Goal: Transaction & Acquisition: Purchase product/service

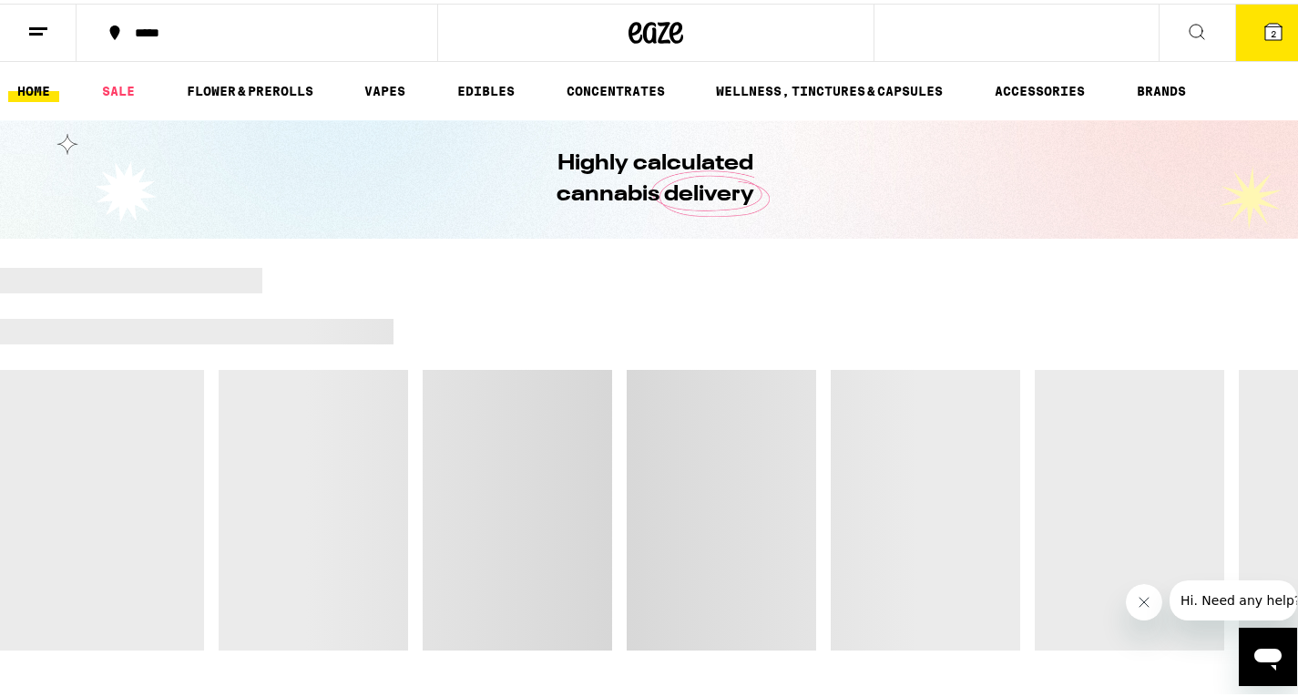
click at [1265, 24] on icon at bounding box center [1273, 28] width 16 height 16
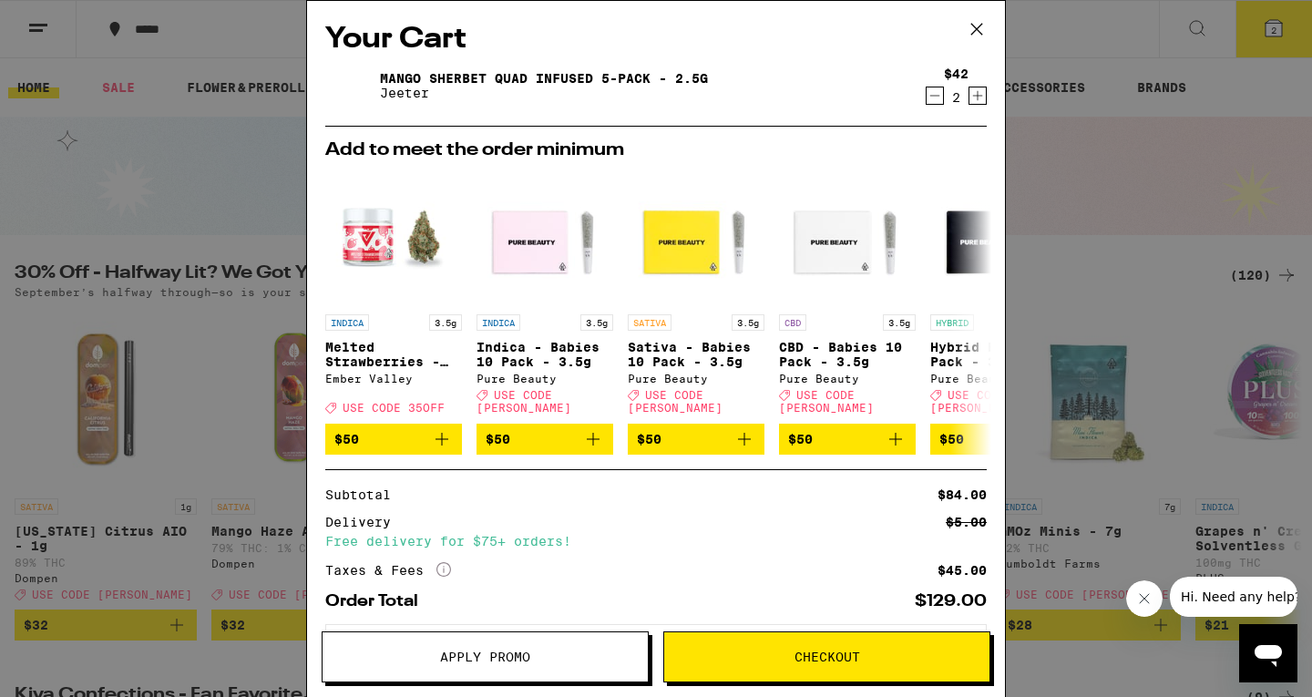
click at [1148, 147] on div "Your Cart Mango Sherbet Quad Infused 5-Pack - 2.5g [PERSON_NAME] $42 2 Add to m…" at bounding box center [656, 348] width 1312 height 697
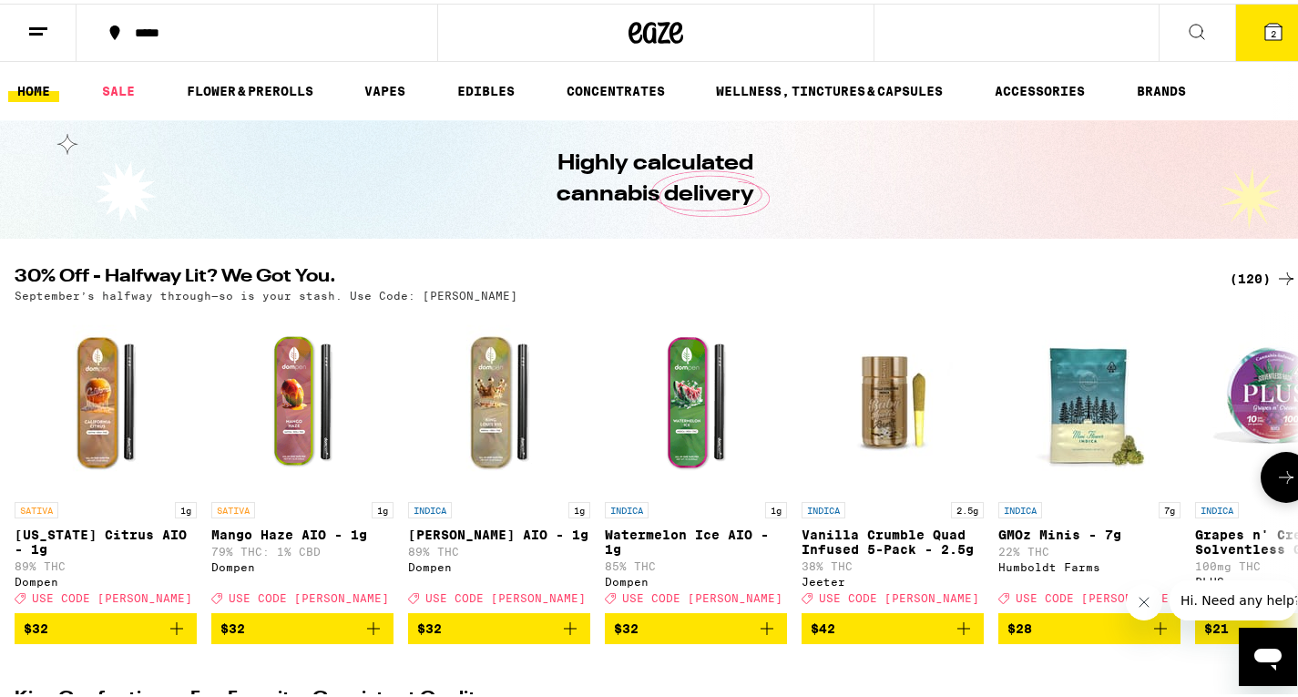
click at [1275, 497] on button at bounding box center [1286, 473] width 51 height 51
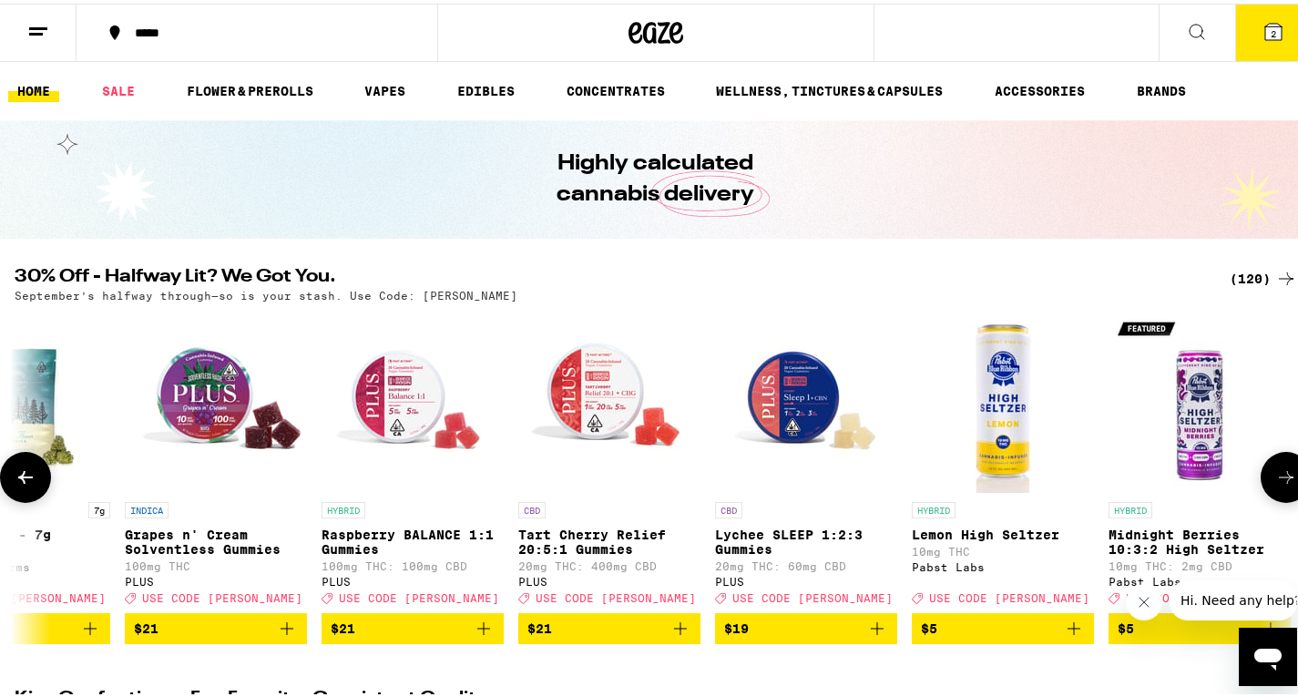
click at [1275, 497] on button at bounding box center [1286, 473] width 51 height 51
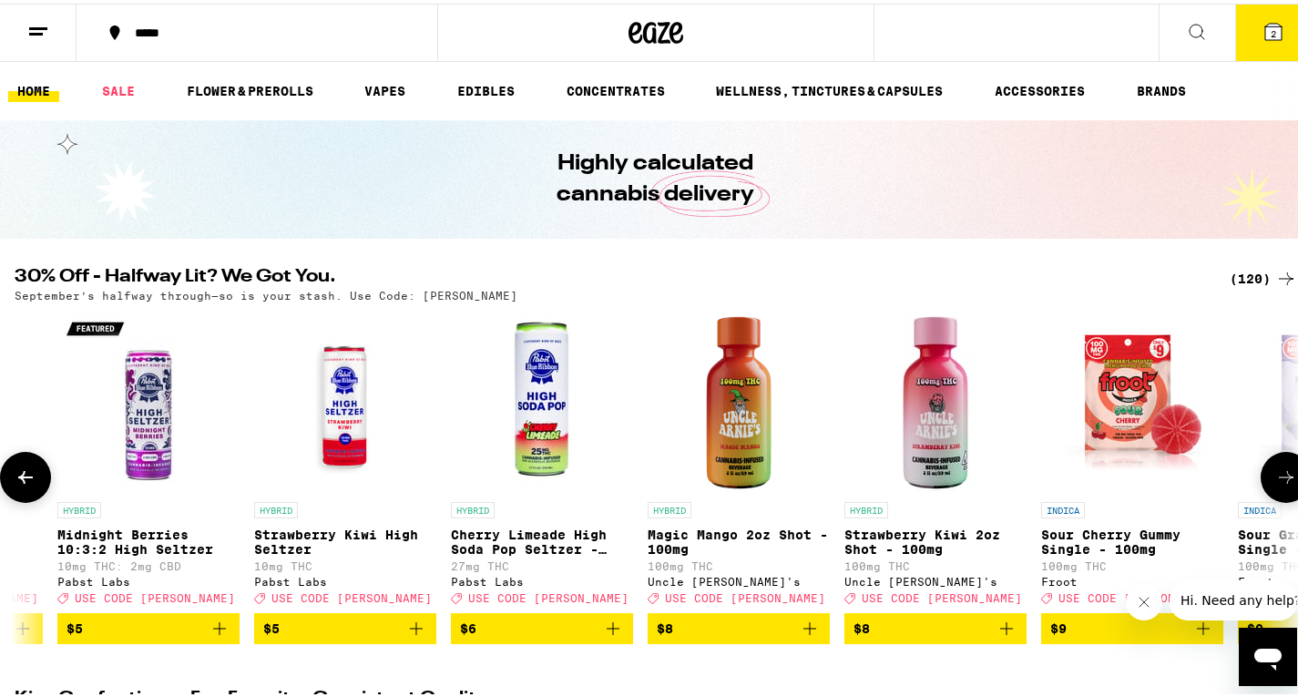
scroll to position [0, 2141]
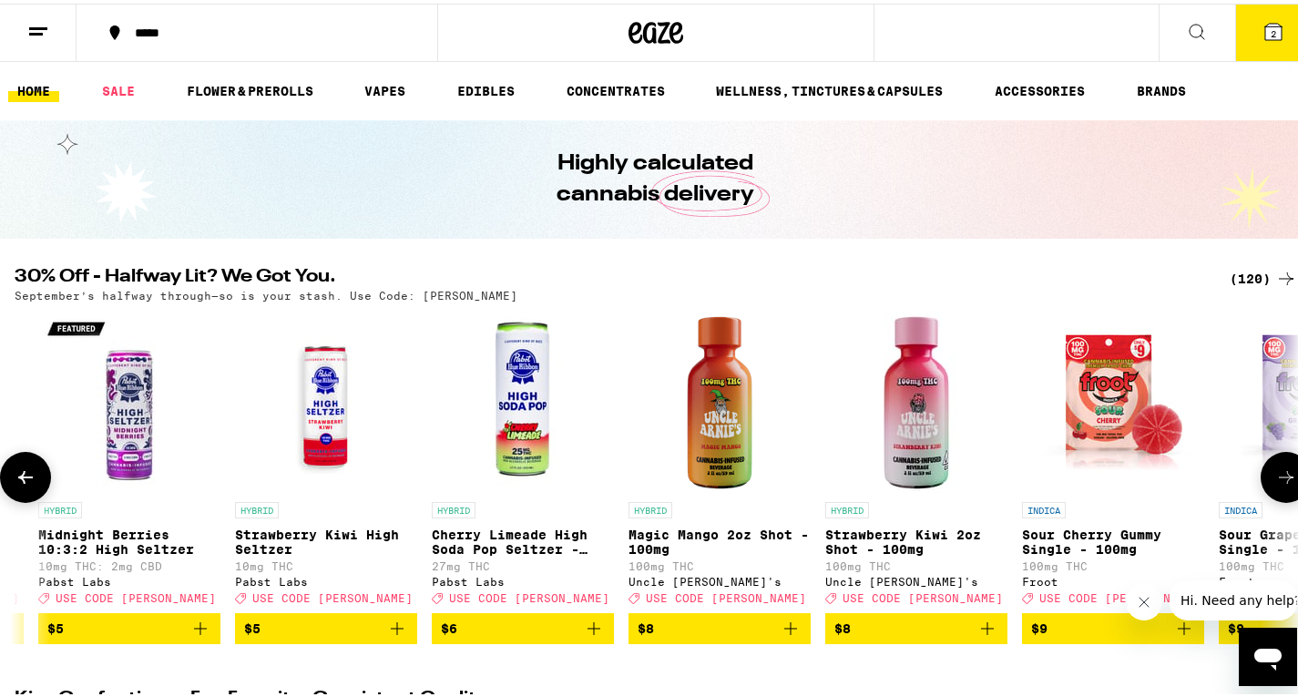
drag, startPoint x: 1275, startPoint y: 497, endPoint x: 1291, endPoint y: 487, distance: 18.0
click at [1291, 487] on button at bounding box center [1286, 473] width 51 height 51
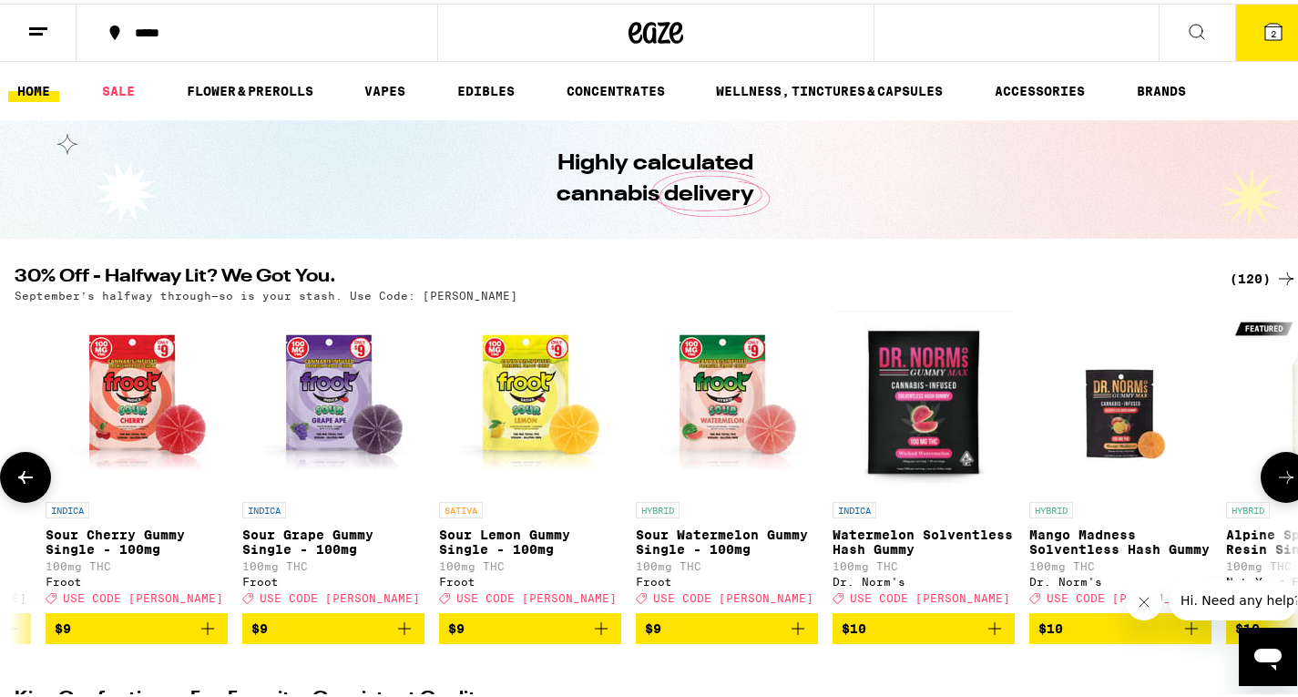
scroll to position [0, 3211]
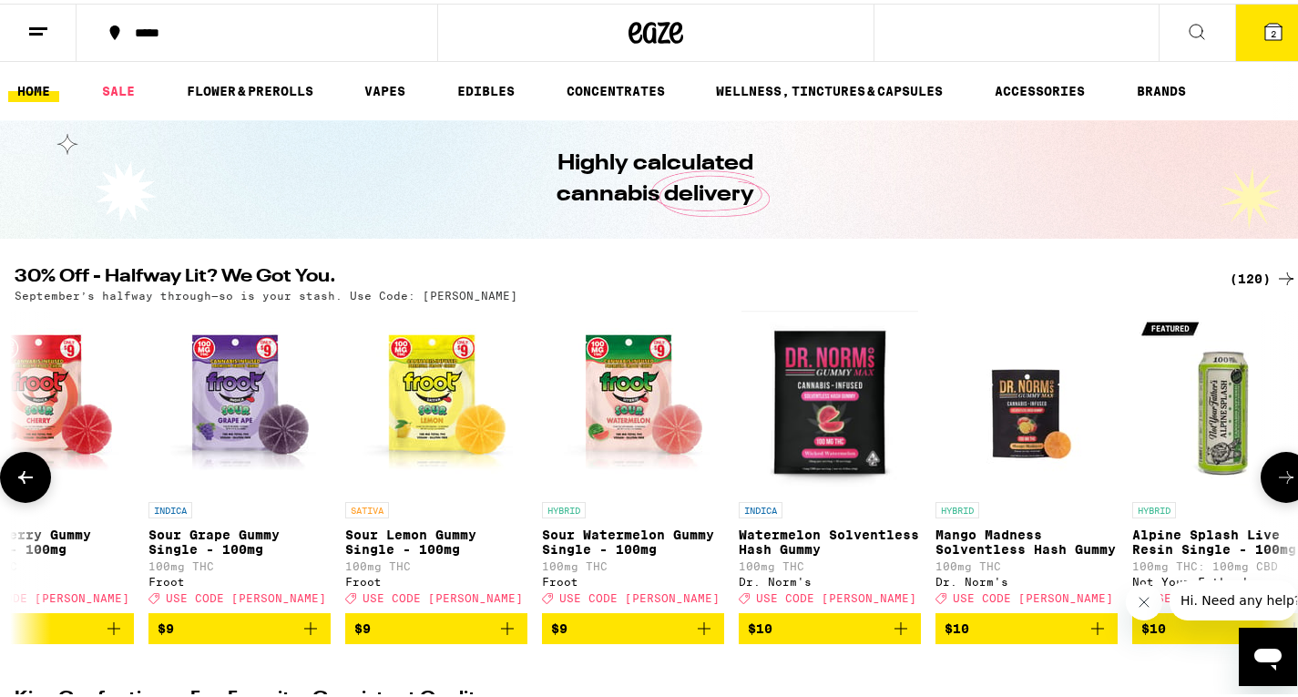
click at [1291, 487] on button at bounding box center [1286, 473] width 51 height 51
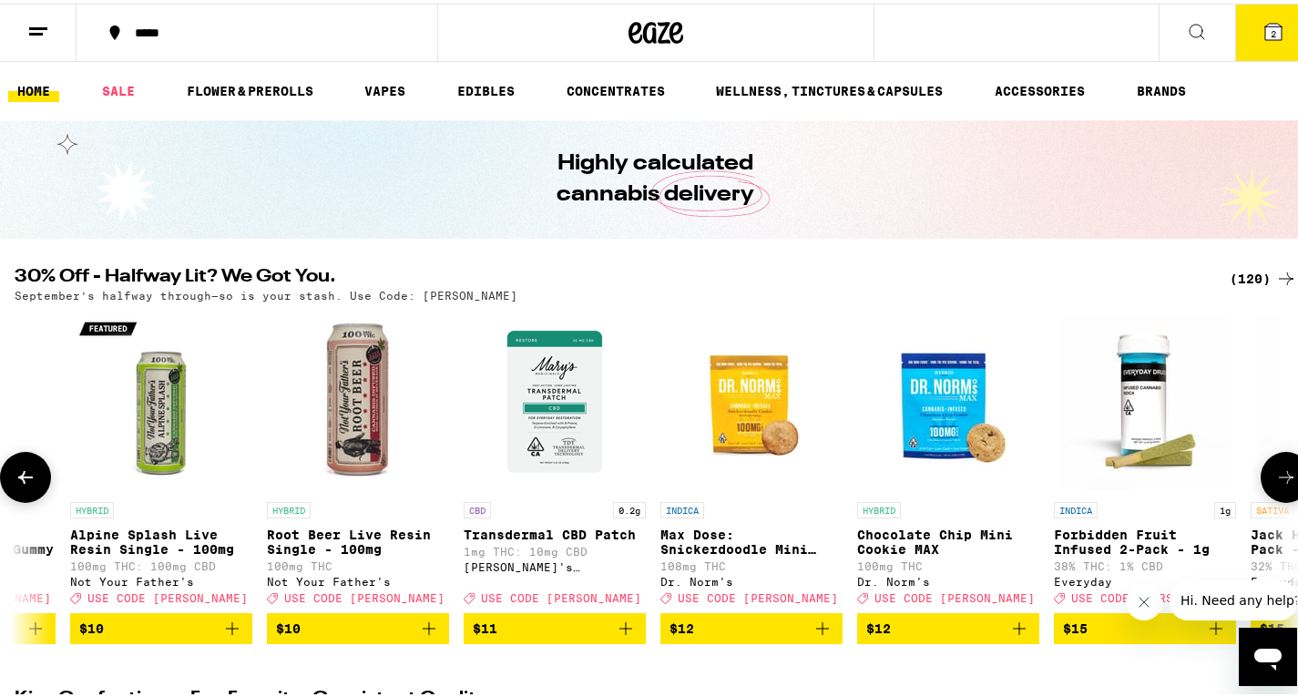
scroll to position [0, 4282]
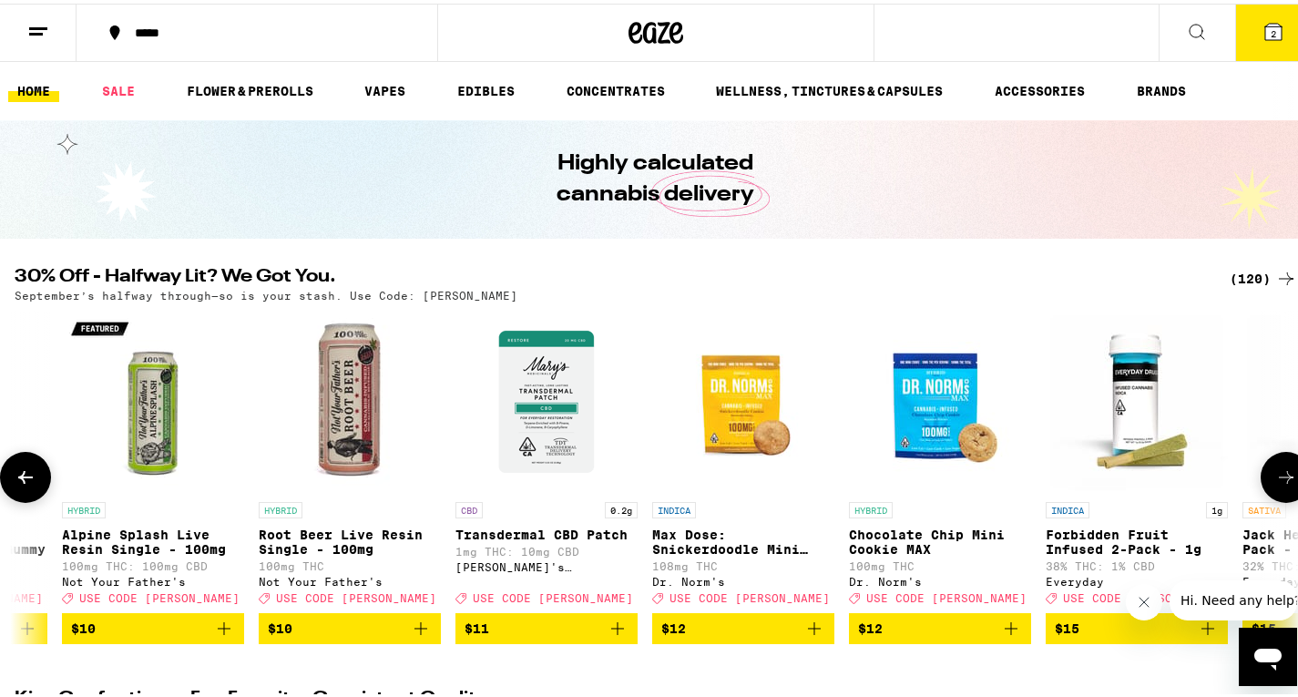
click at [1282, 477] on icon at bounding box center [1286, 474] width 22 height 22
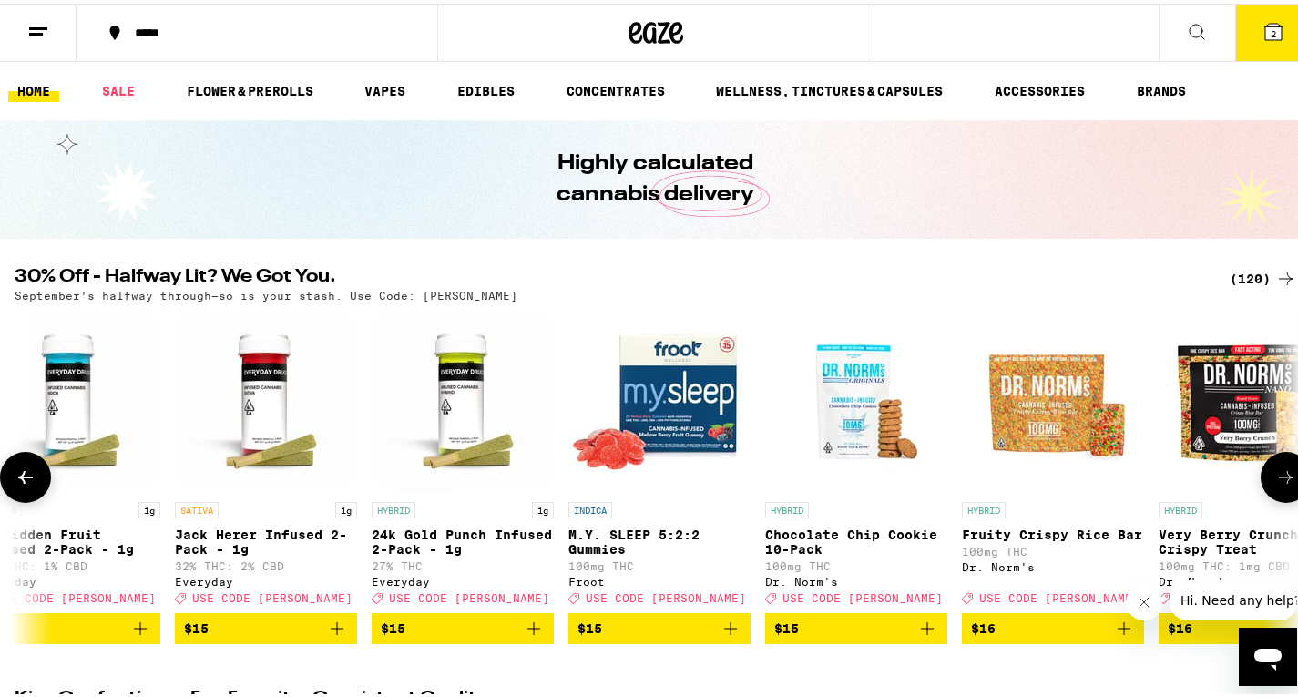
scroll to position [0, 5352]
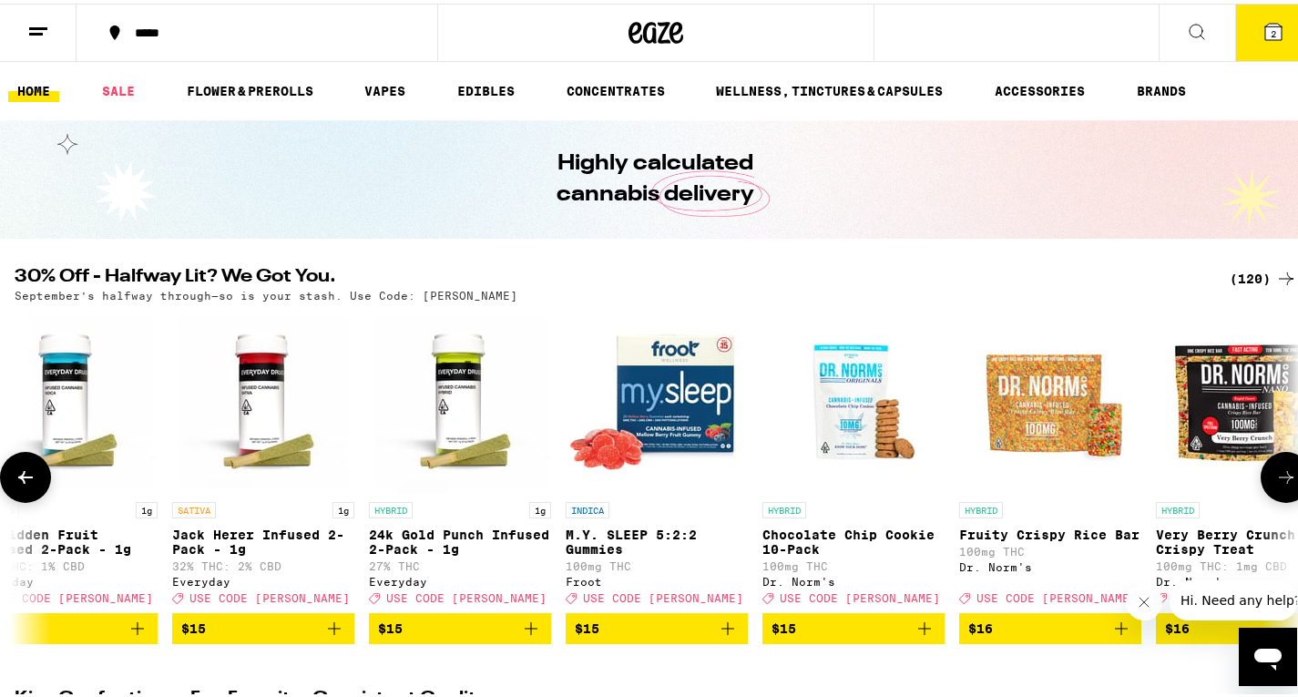
click at [1282, 477] on icon at bounding box center [1286, 474] width 22 height 22
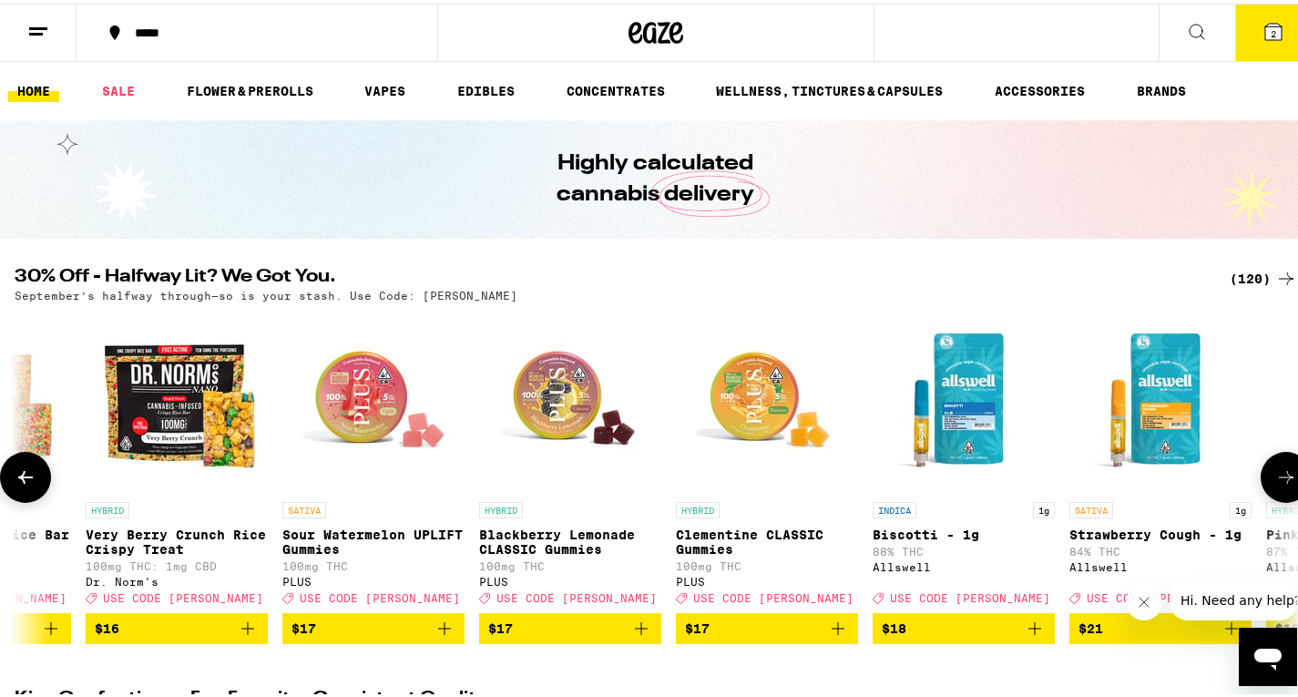
click at [1282, 477] on icon at bounding box center [1286, 474] width 22 height 22
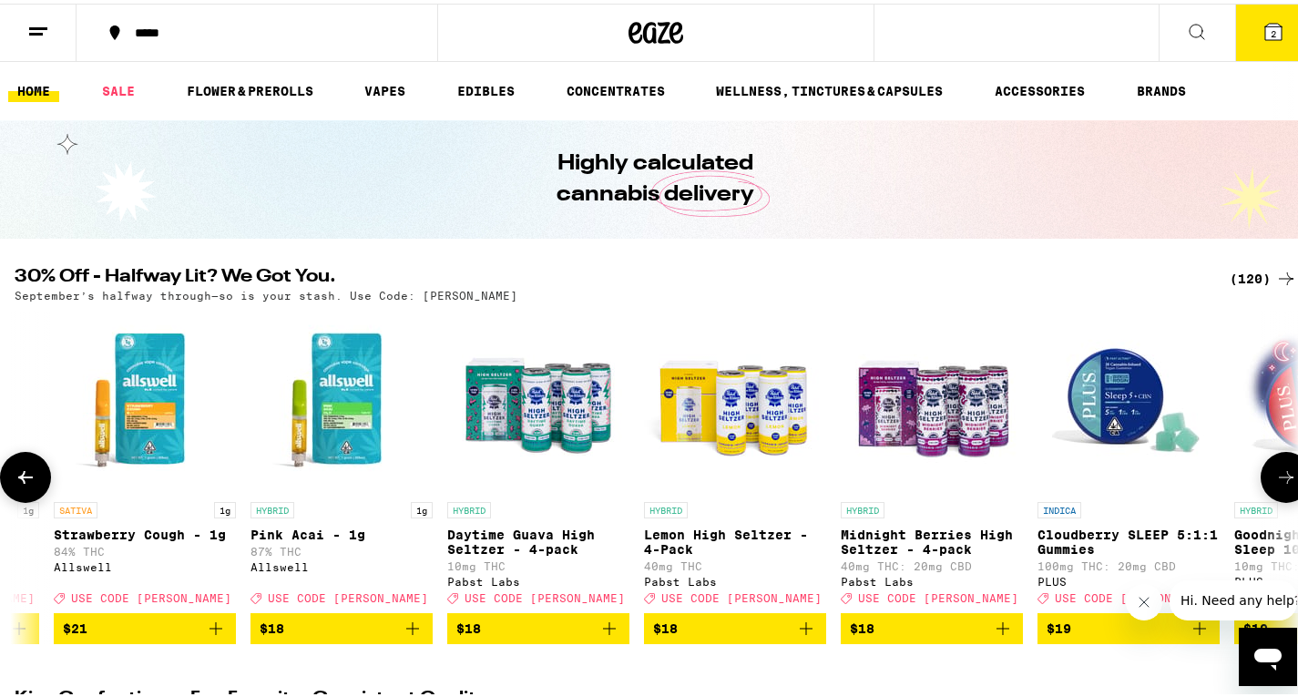
scroll to position [0, 7493]
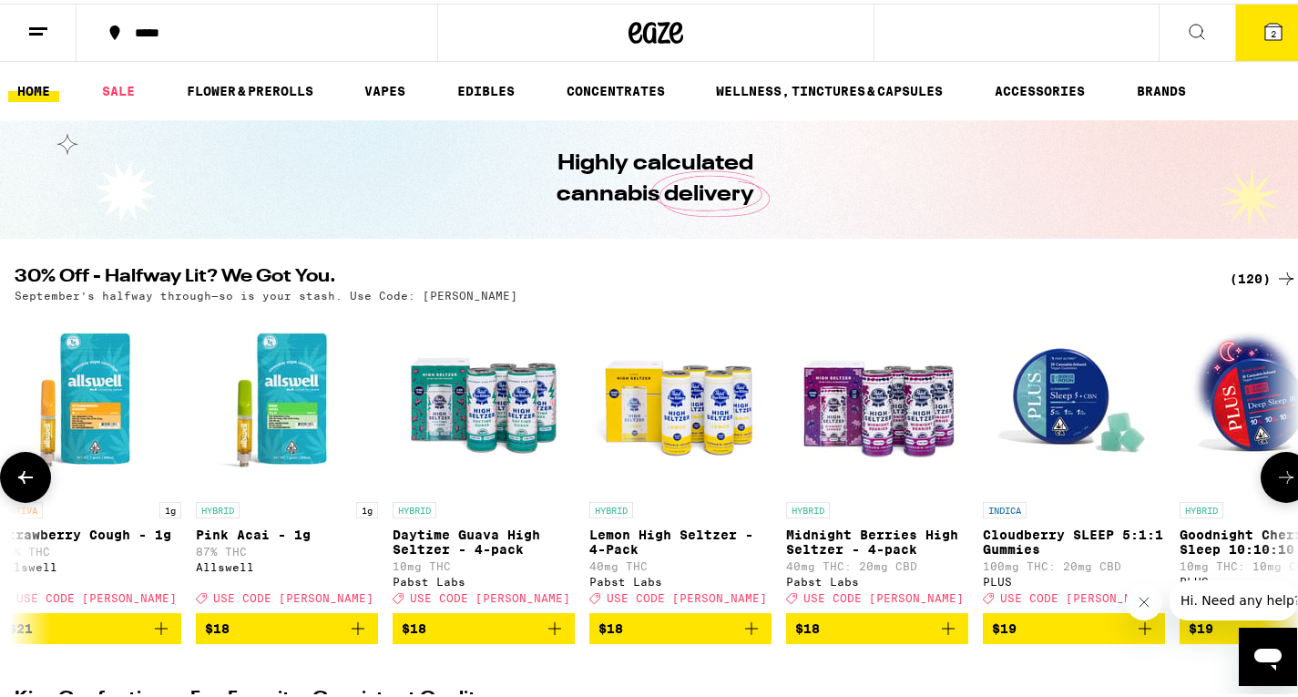
click at [1282, 477] on icon at bounding box center [1286, 474] width 22 height 22
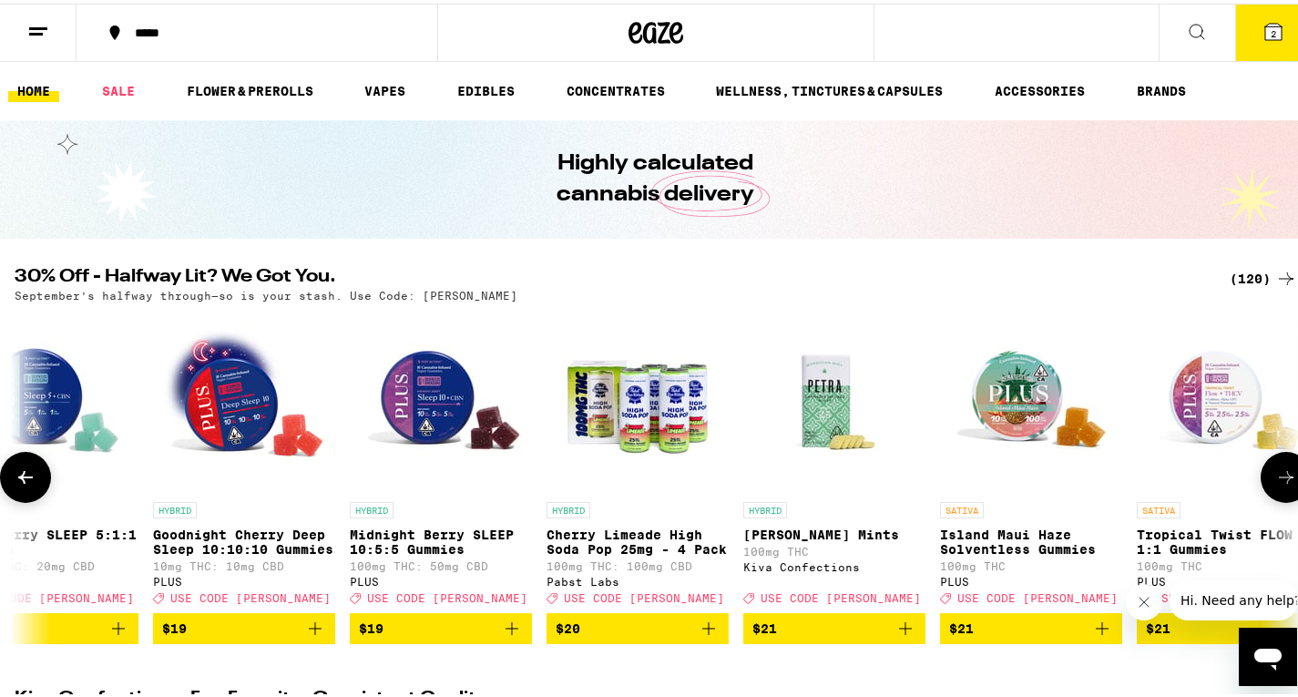
scroll to position [0, 8564]
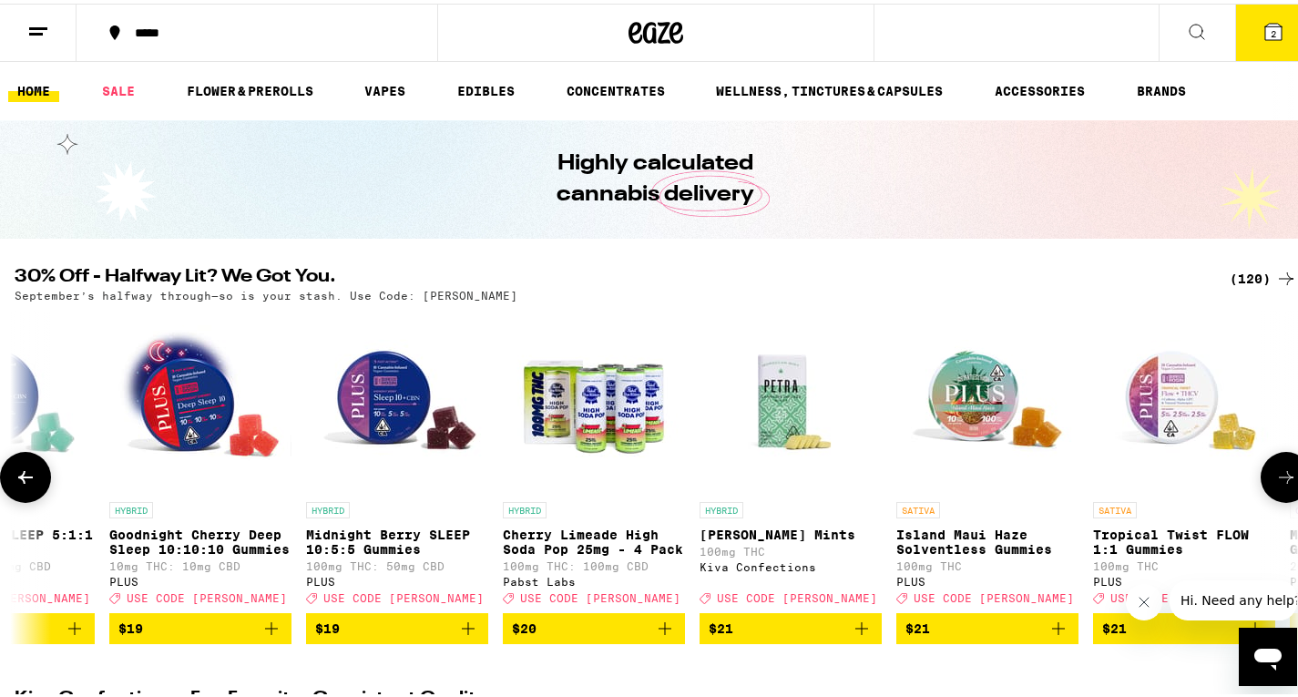
click at [1282, 477] on icon at bounding box center [1286, 474] width 22 height 22
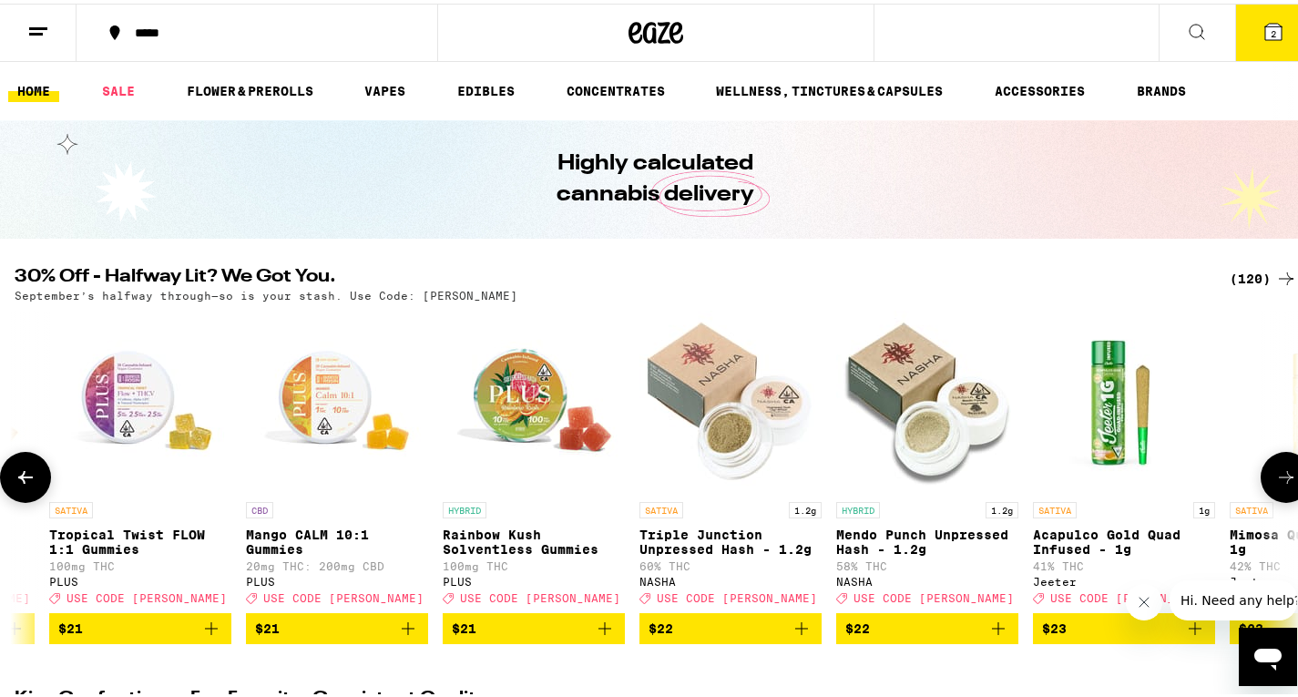
scroll to position [0, 9634]
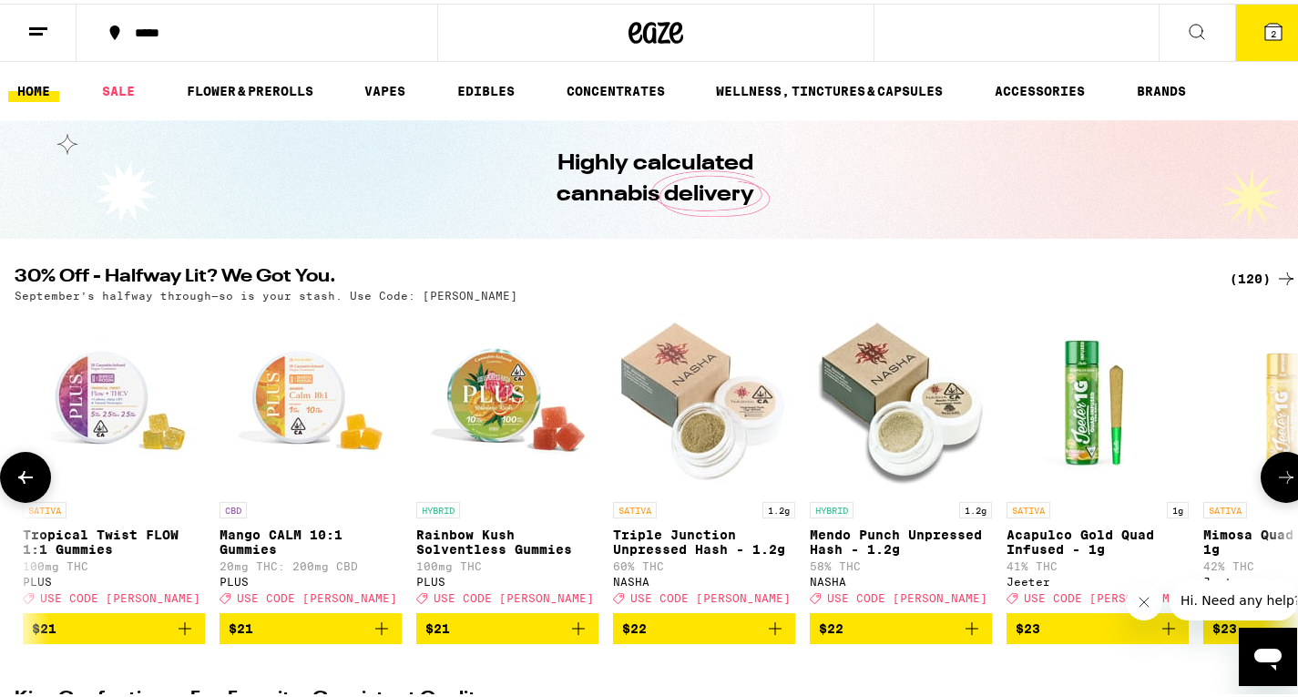
click at [1282, 477] on icon at bounding box center [1286, 474] width 22 height 22
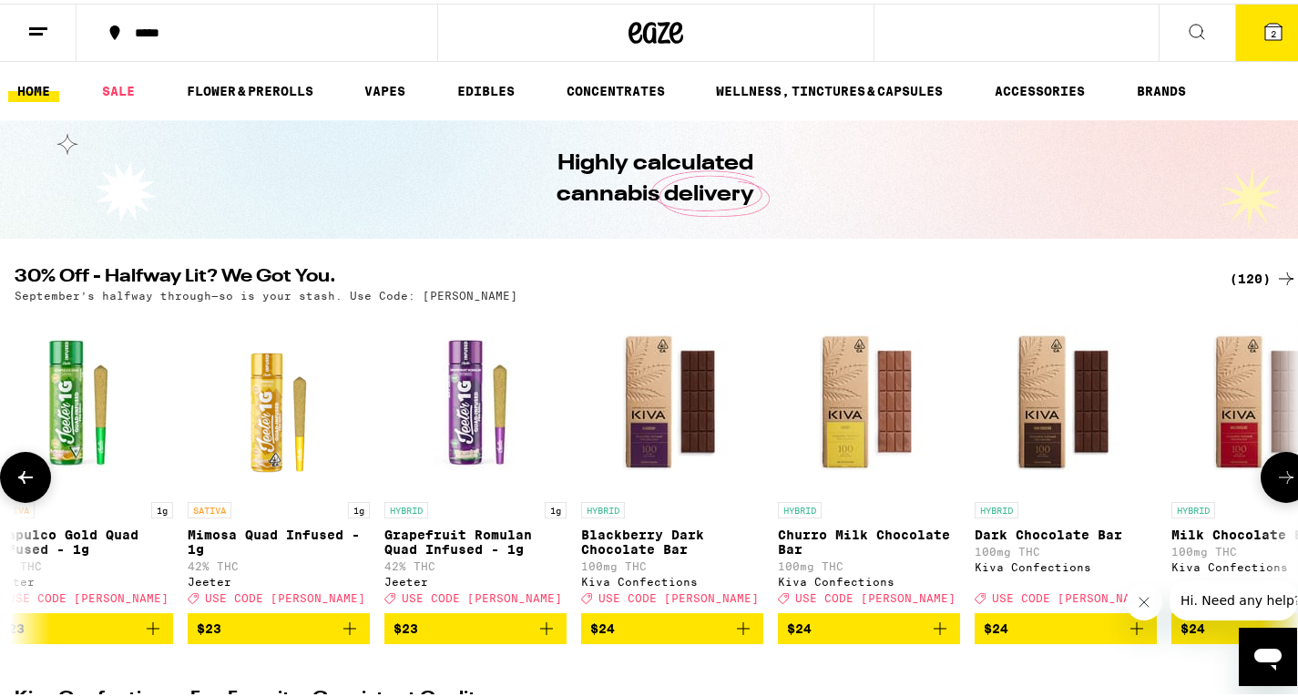
scroll to position [0, 10705]
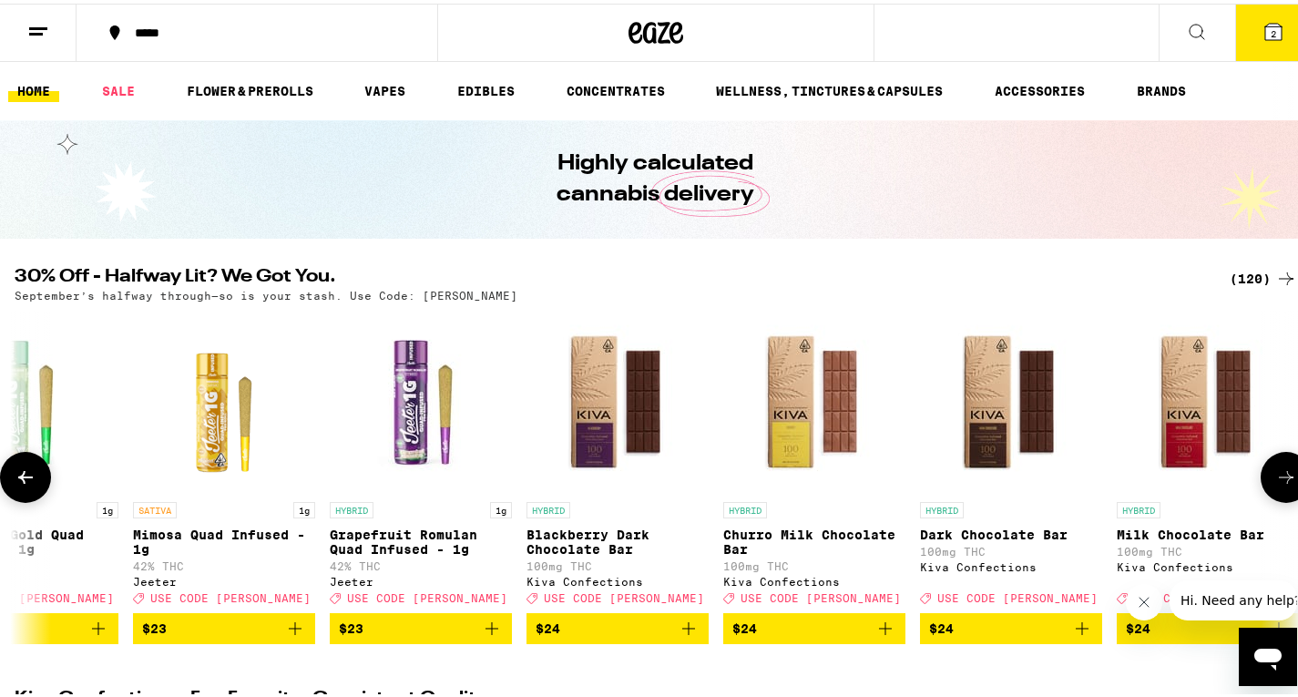
click at [1282, 477] on icon at bounding box center [1286, 474] width 22 height 22
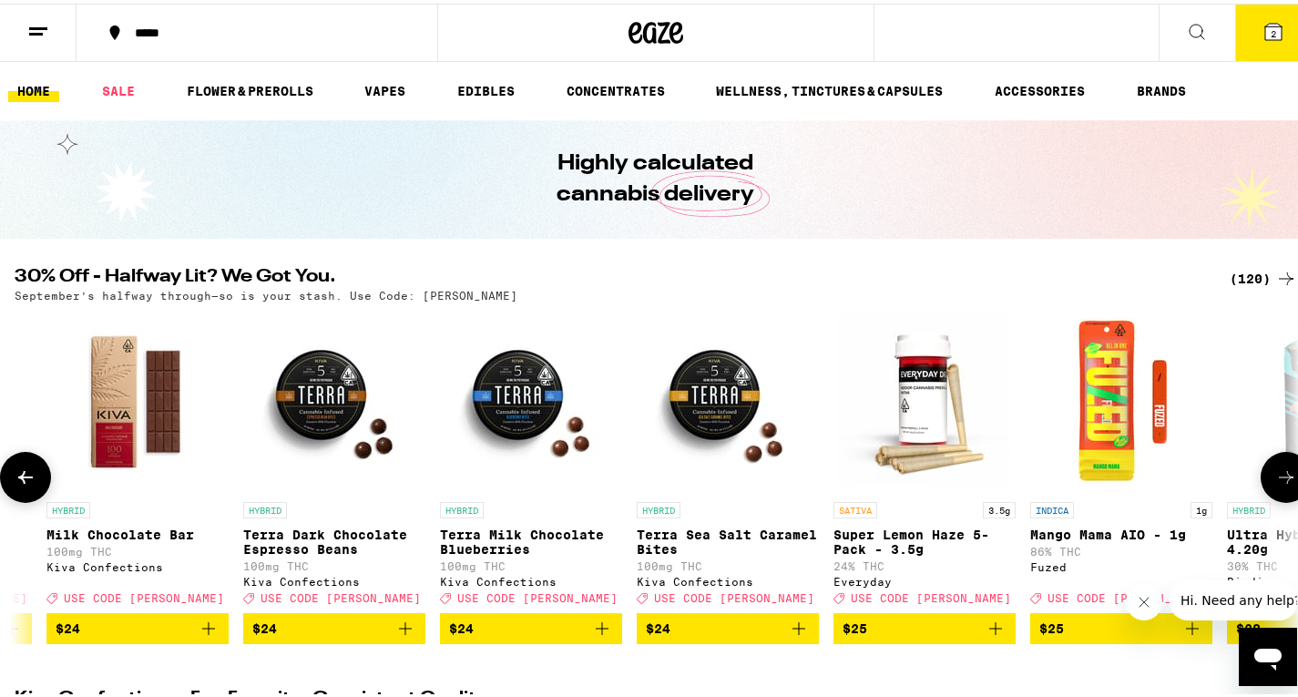
click at [1282, 477] on icon at bounding box center [1286, 474] width 22 height 22
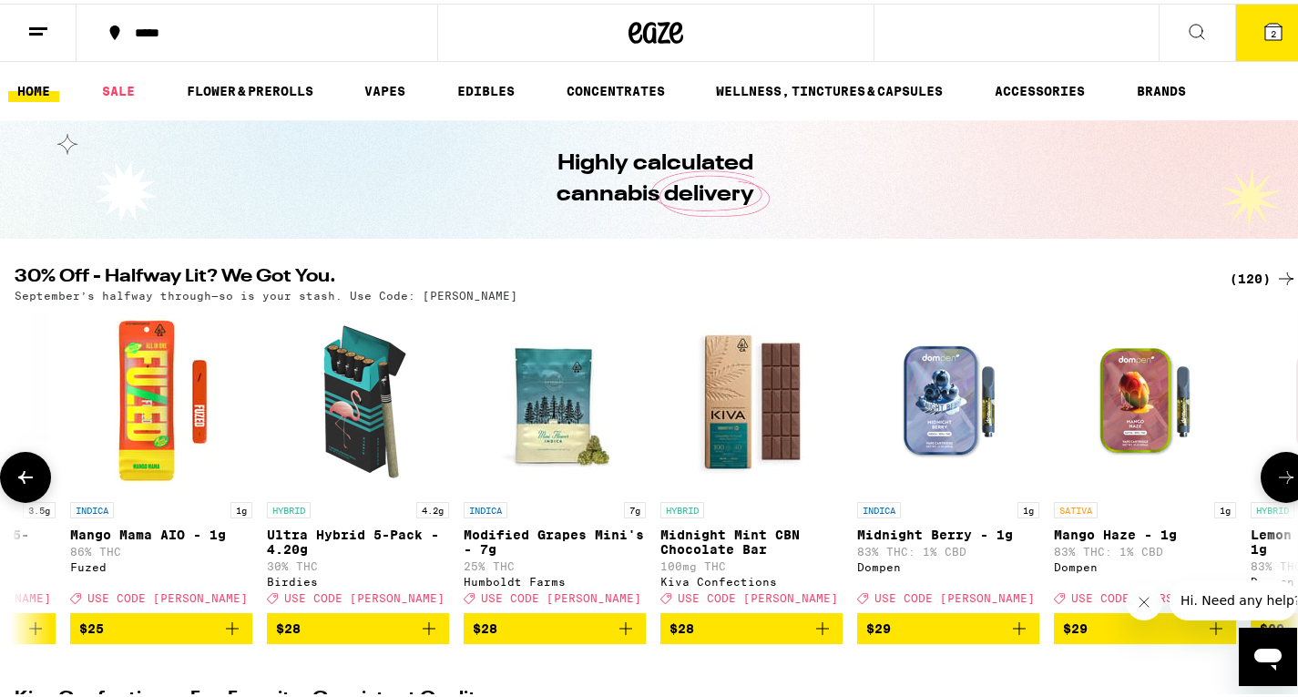
scroll to position [0, 12734]
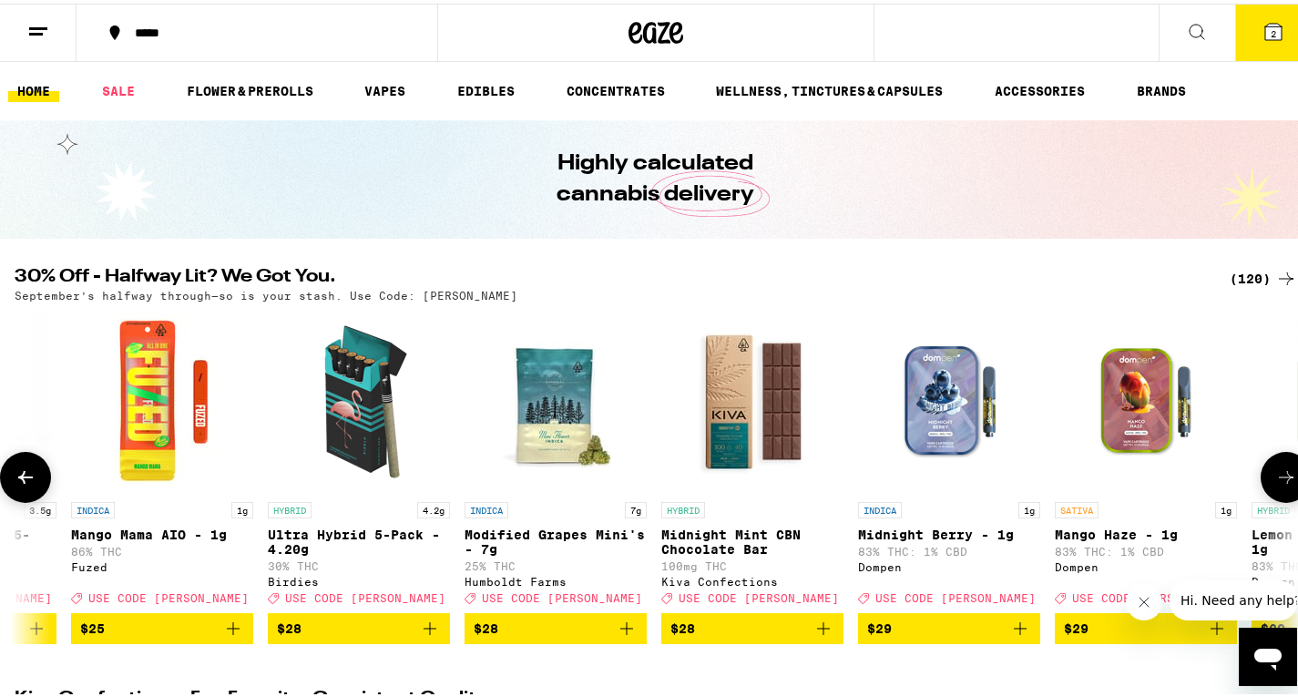
click at [1261, 467] on button at bounding box center [1286, 473] width 51 height 51
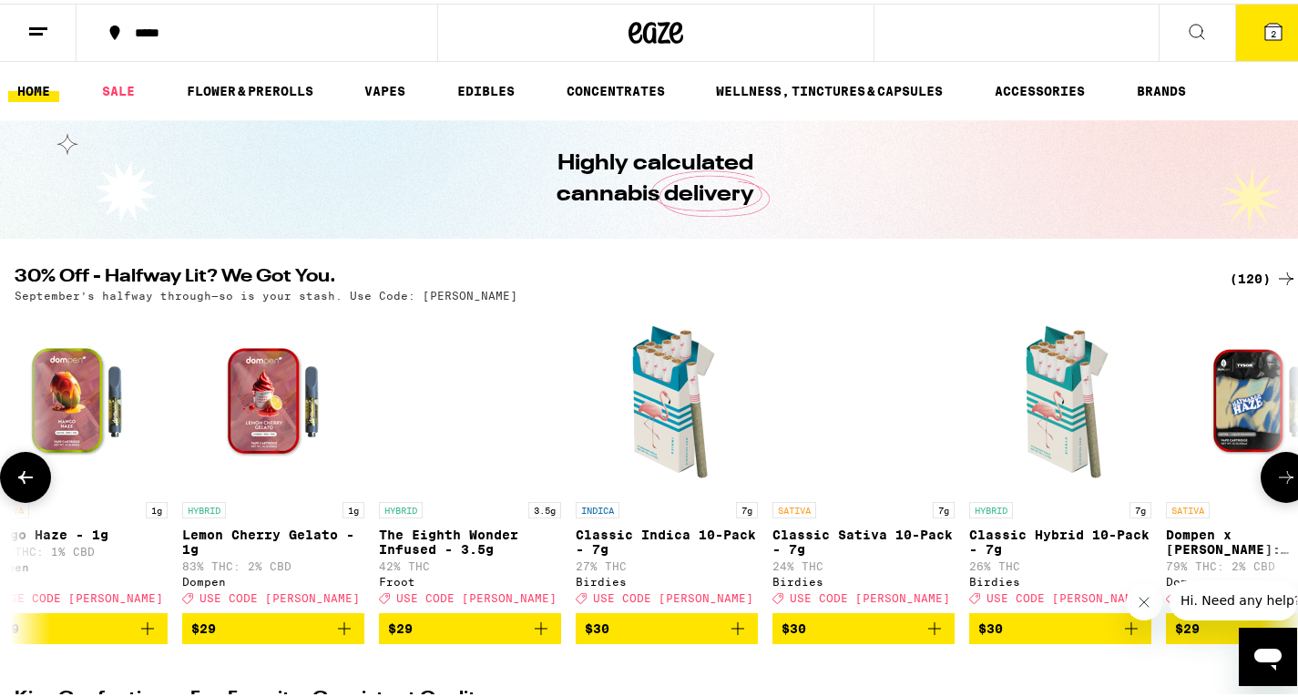
scroll to position [0, 13805]
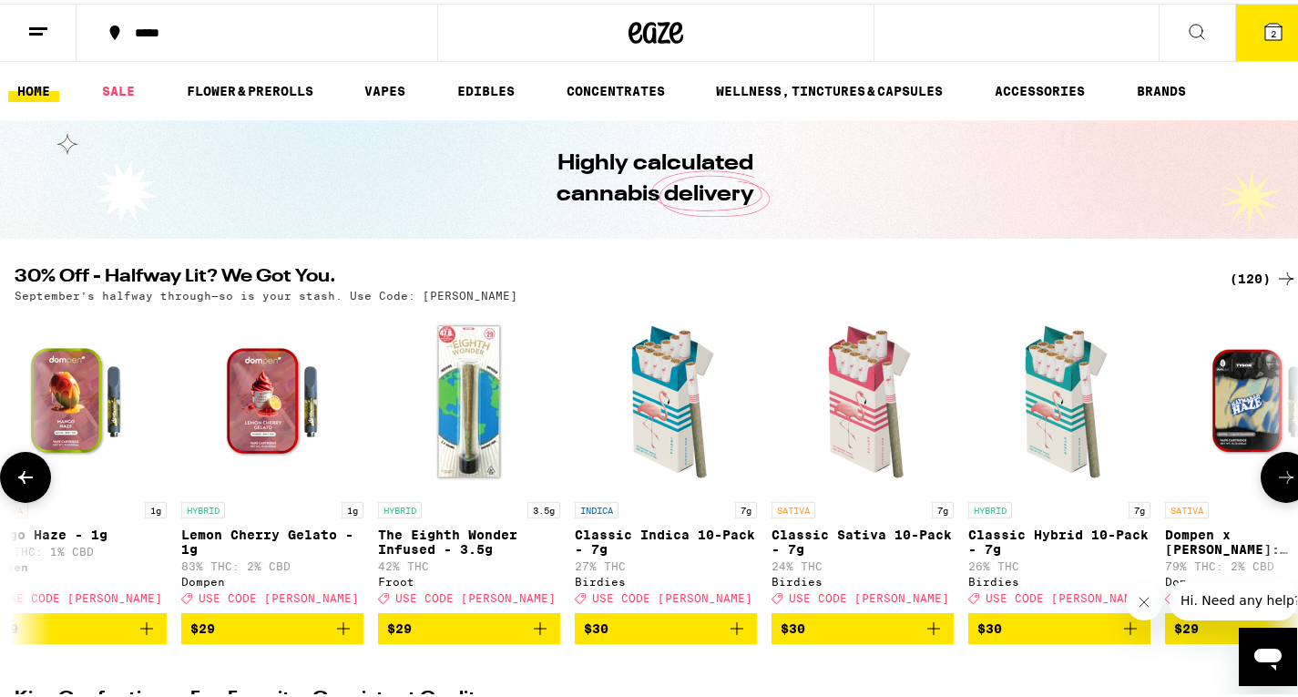
click at [1278, 464] on button at bounding box center [1286, 473] width 51 height 51
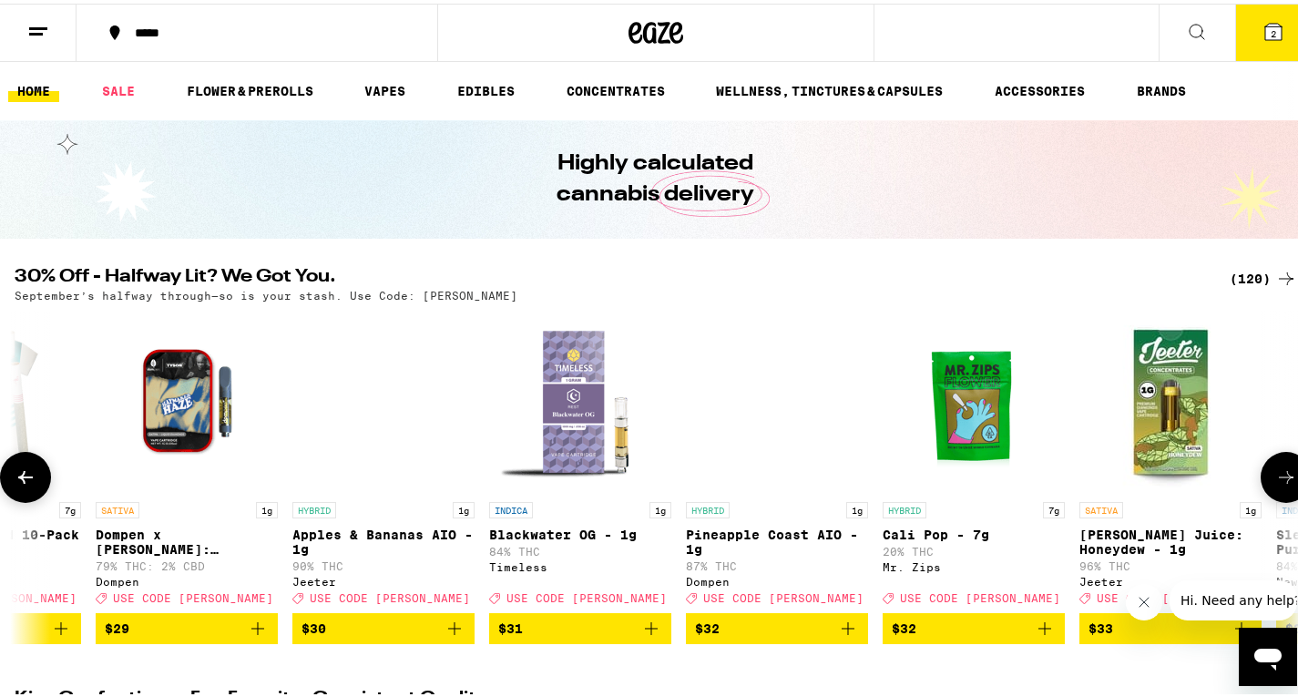
scroll to position [0, 14875]
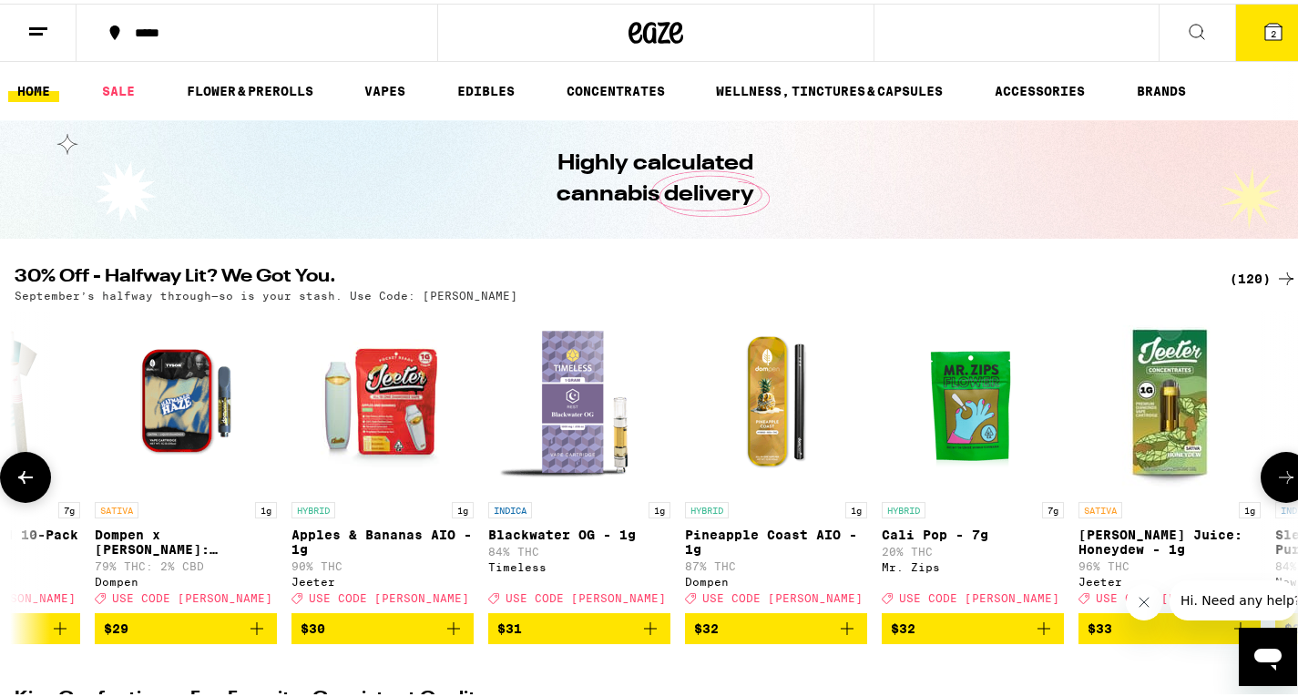
click at [1278, 476] on icon at bounding box center [1286, 474] width 22 height 22
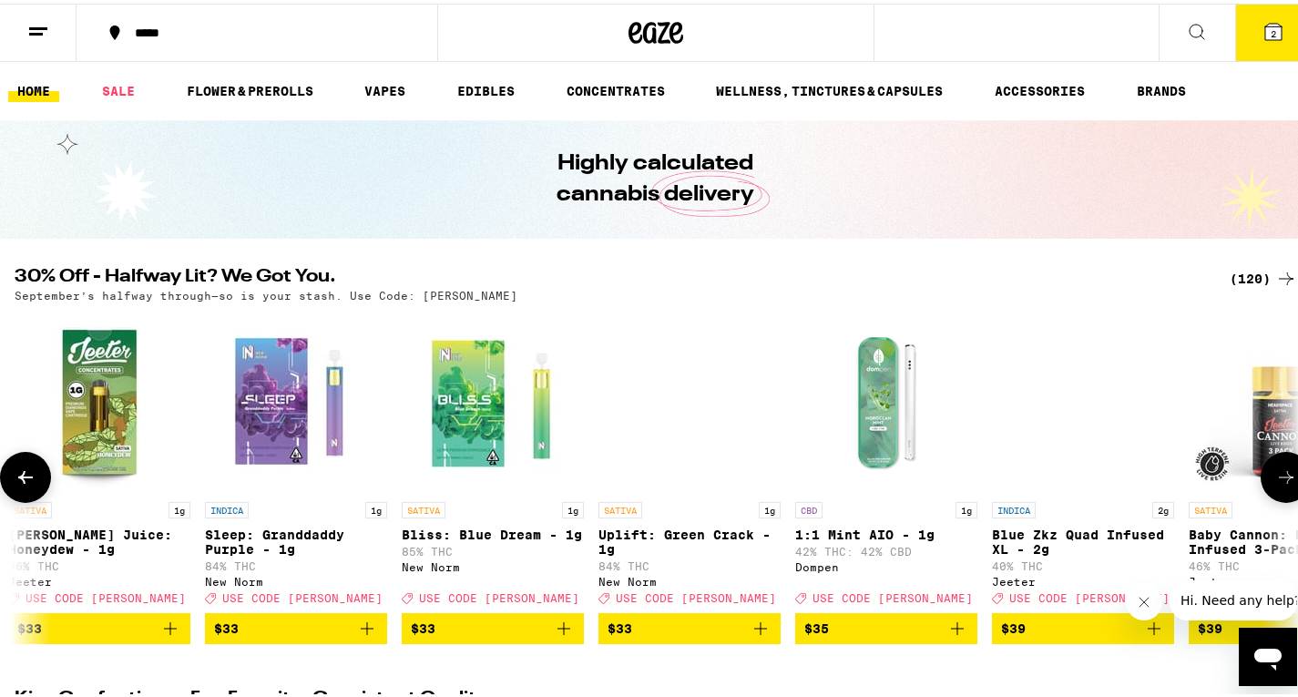
click at [1278, 476] on icon at bounding box center [1286, 474] width 22 height 22
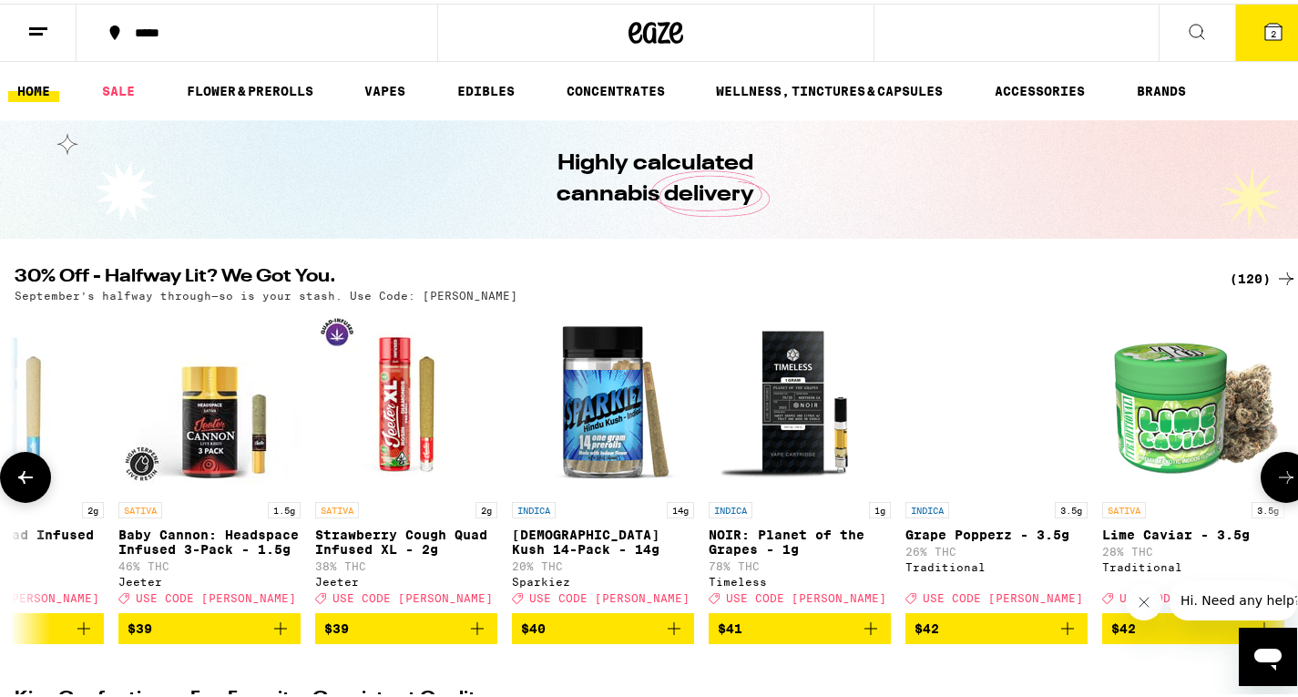
click at [1278, 476] on icon at bounding box center [1286, 474] width 22 height 22
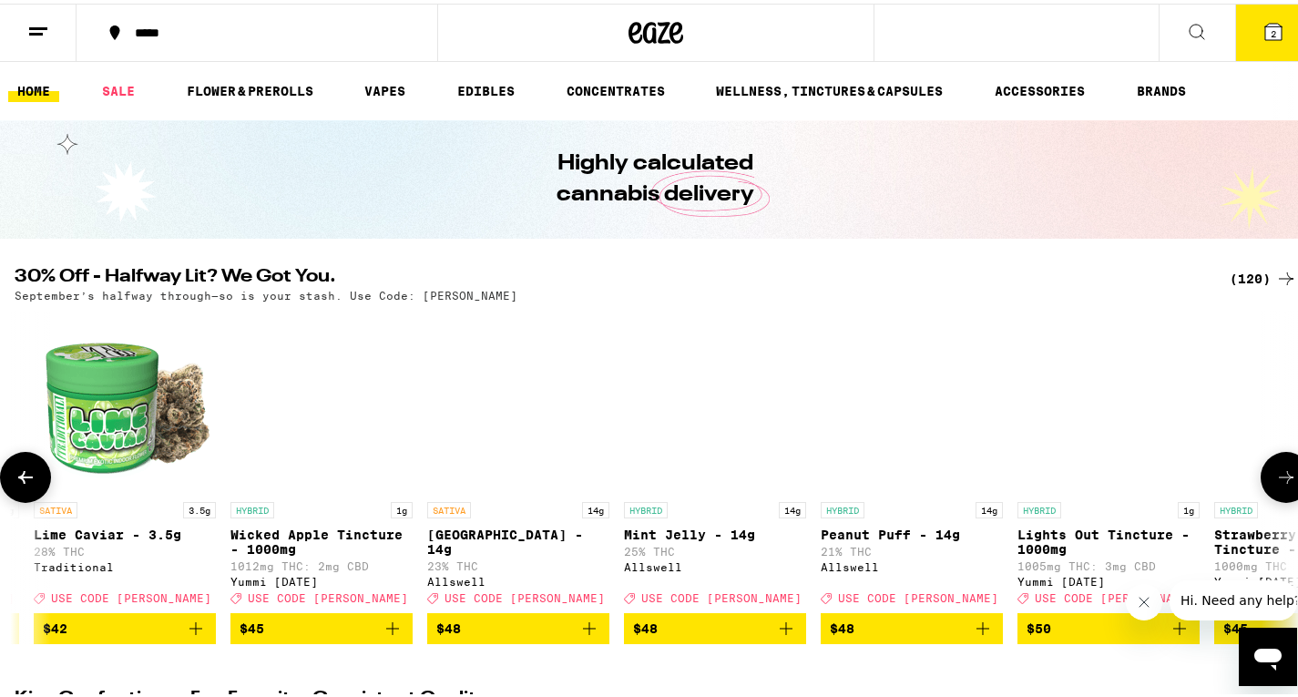
scroll to position [0, 18087]
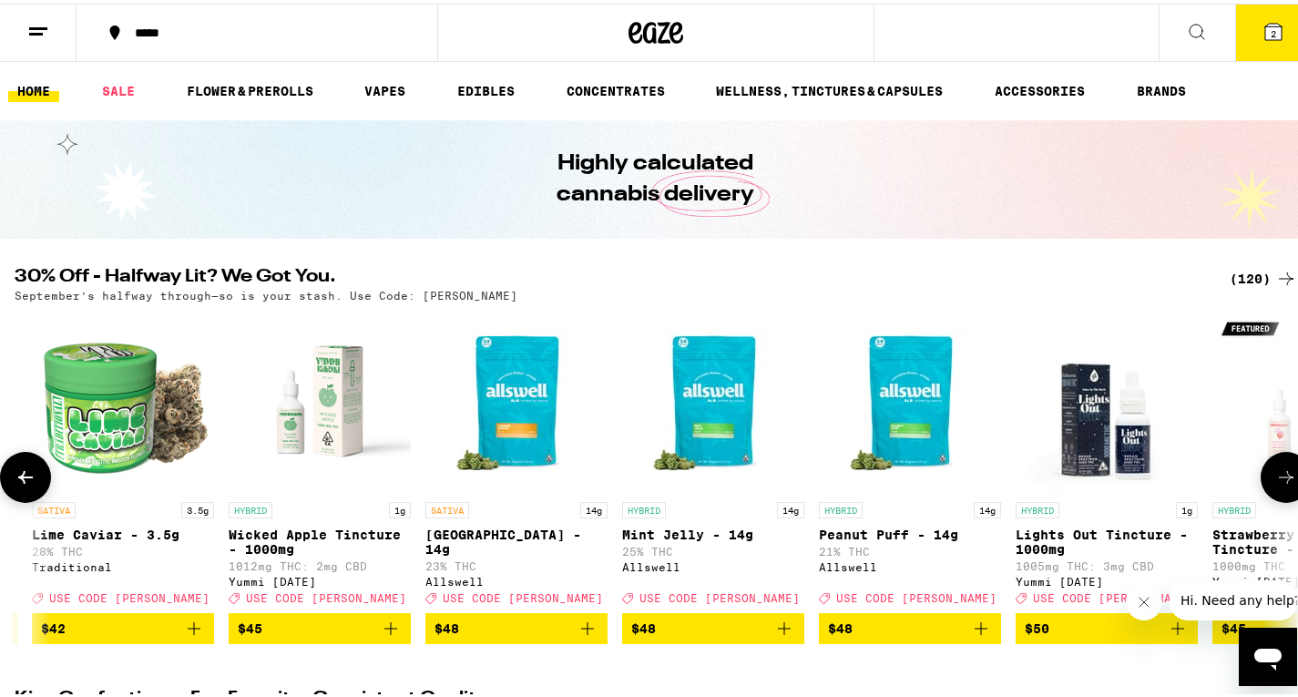
click at [1275, 475] on icon at bounding box center [1286, 474] width 22 height 22
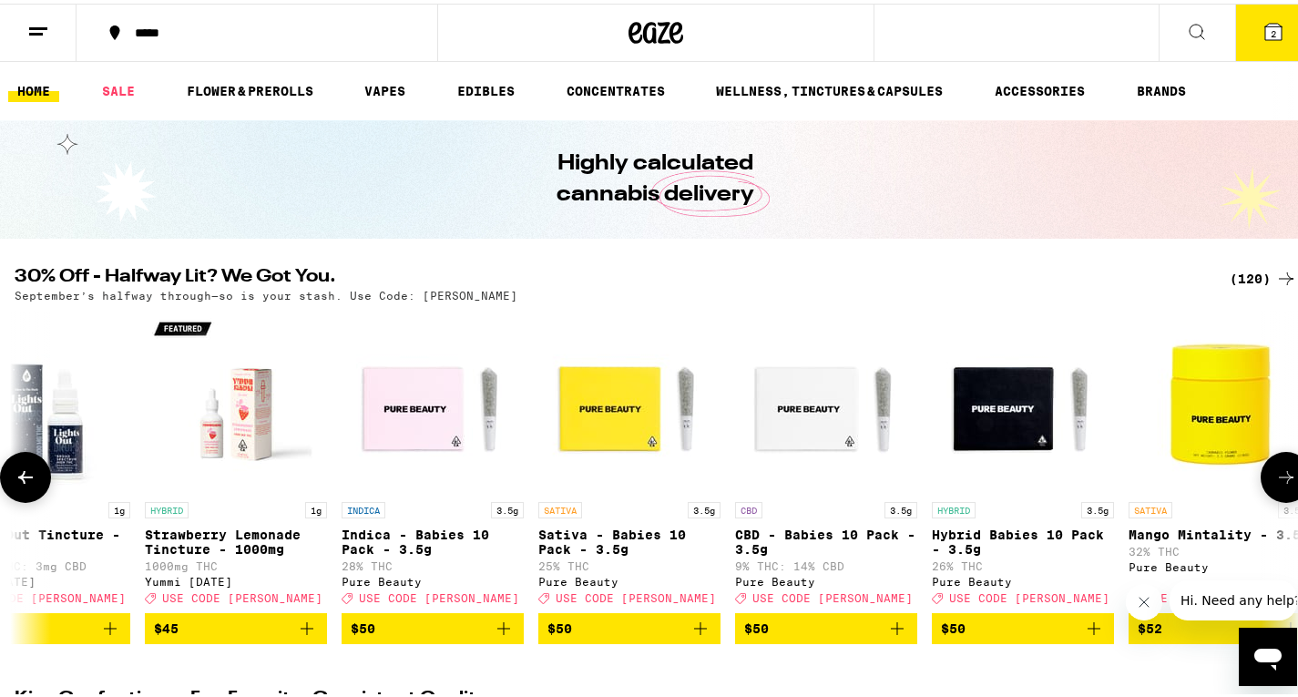
scroll to position [0, 19157]
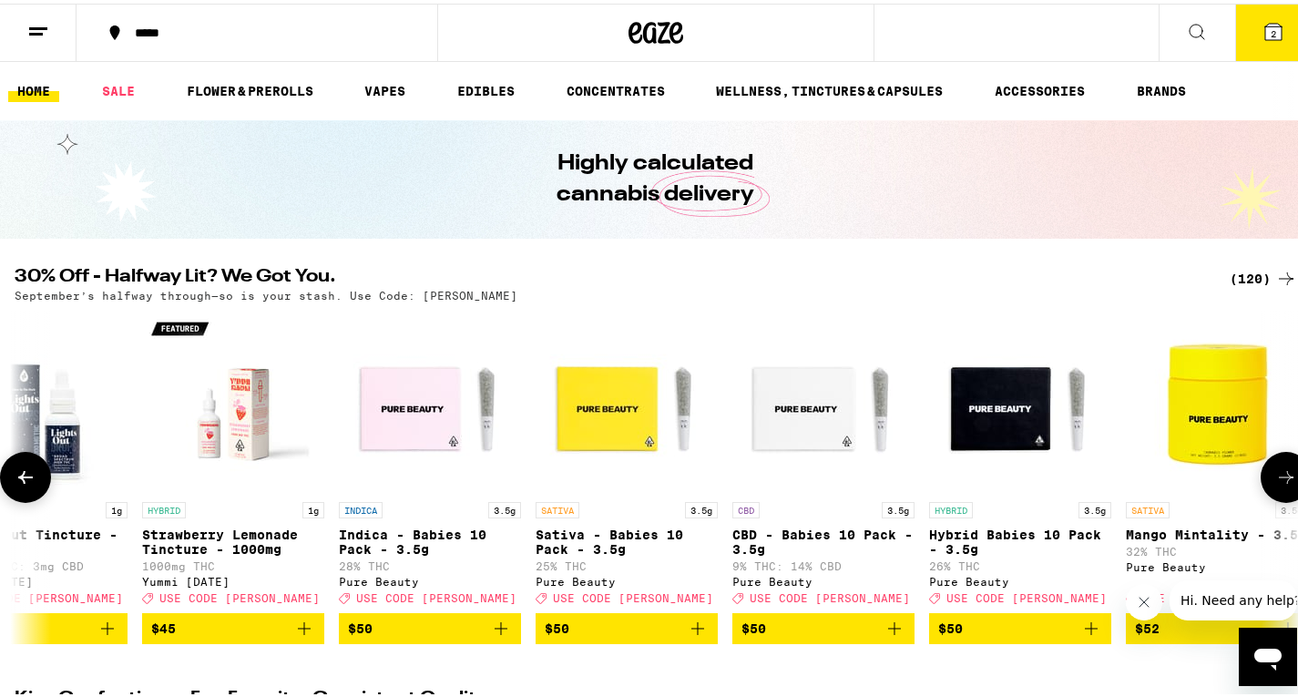
click at [1275, 476] on icon at bounding box center [1286, 474] width 22 height 22
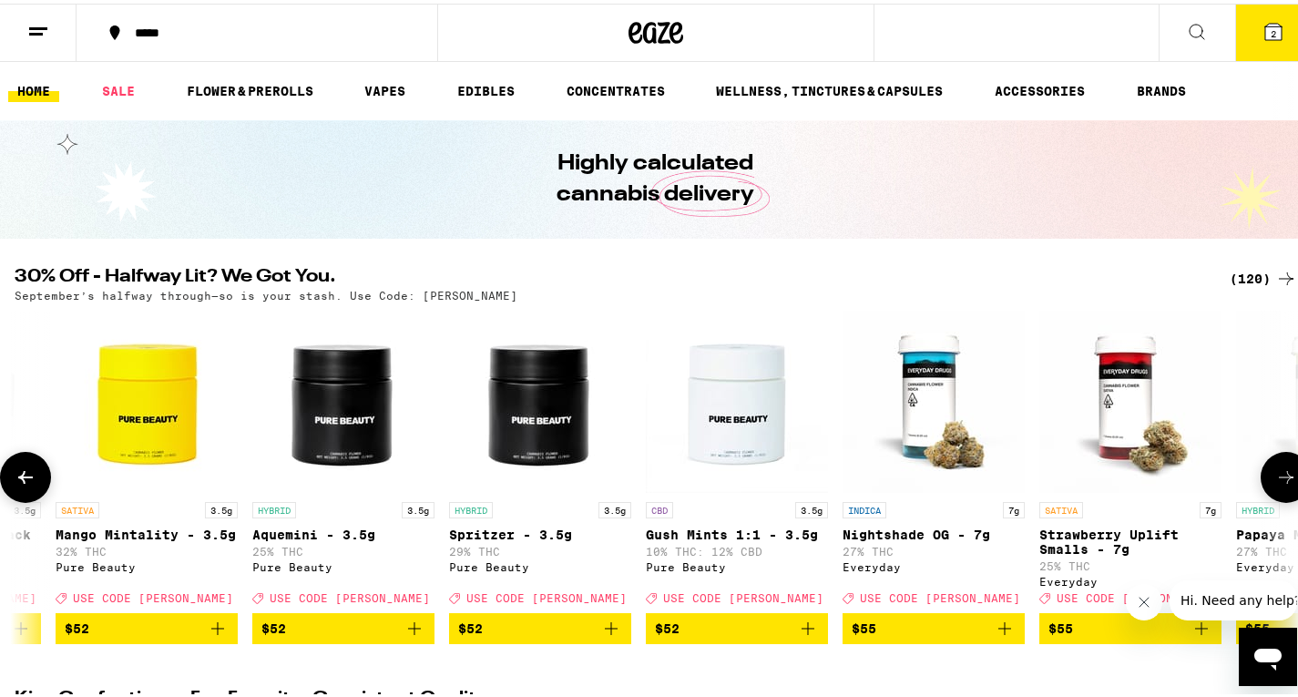
click at [1275, 476] on icon at bounding box center [1286, 474] width 22 height 22
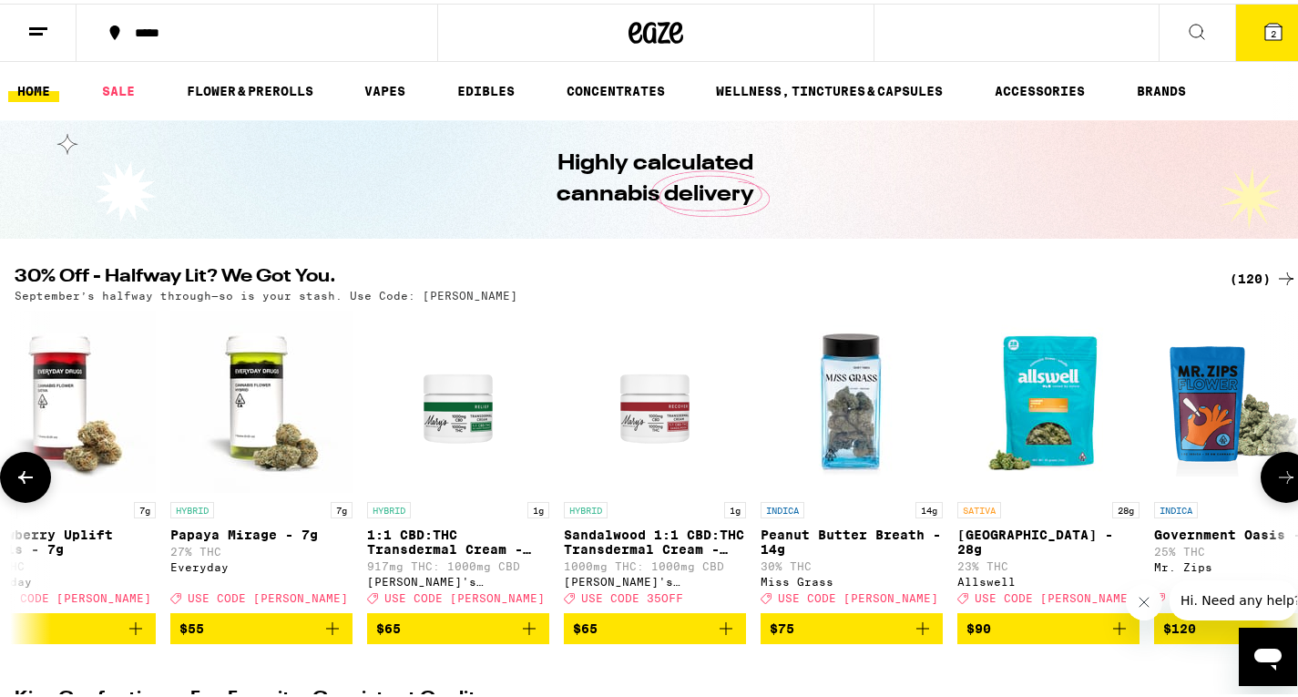
scroll to position [0, 21298]
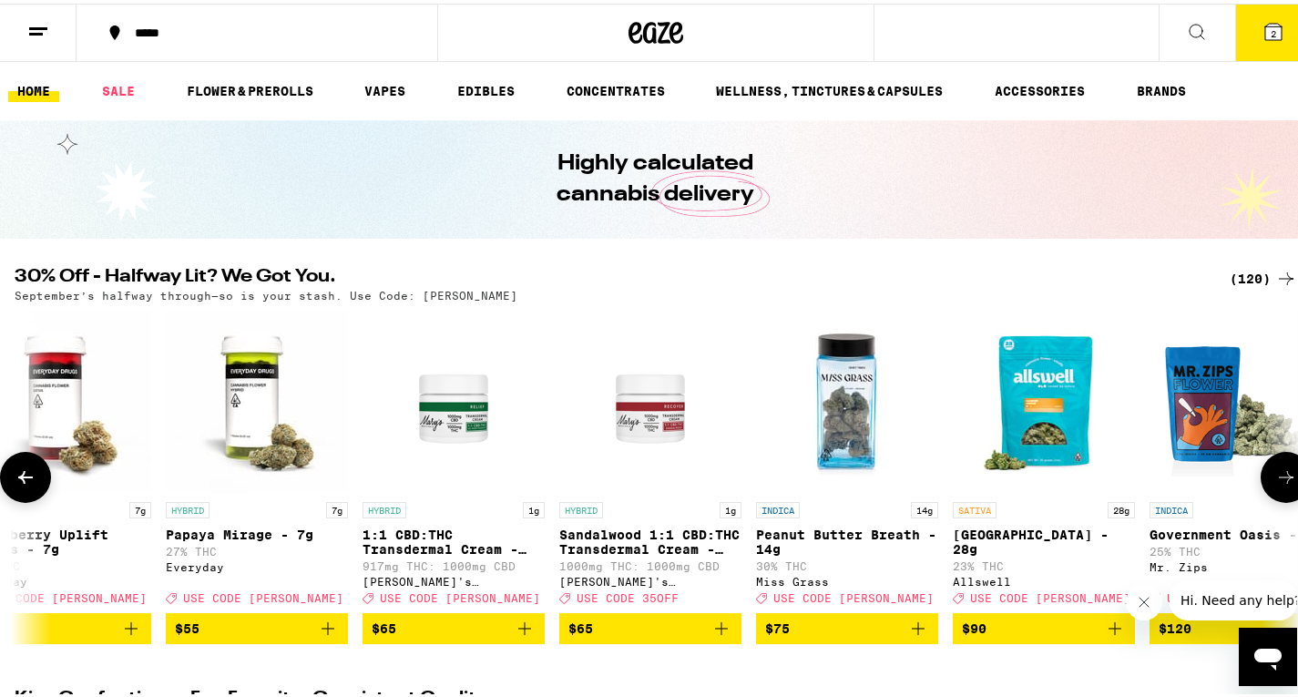
click at [1275, 474] on icon at bounding box center [1286, 474] width 22 height 22
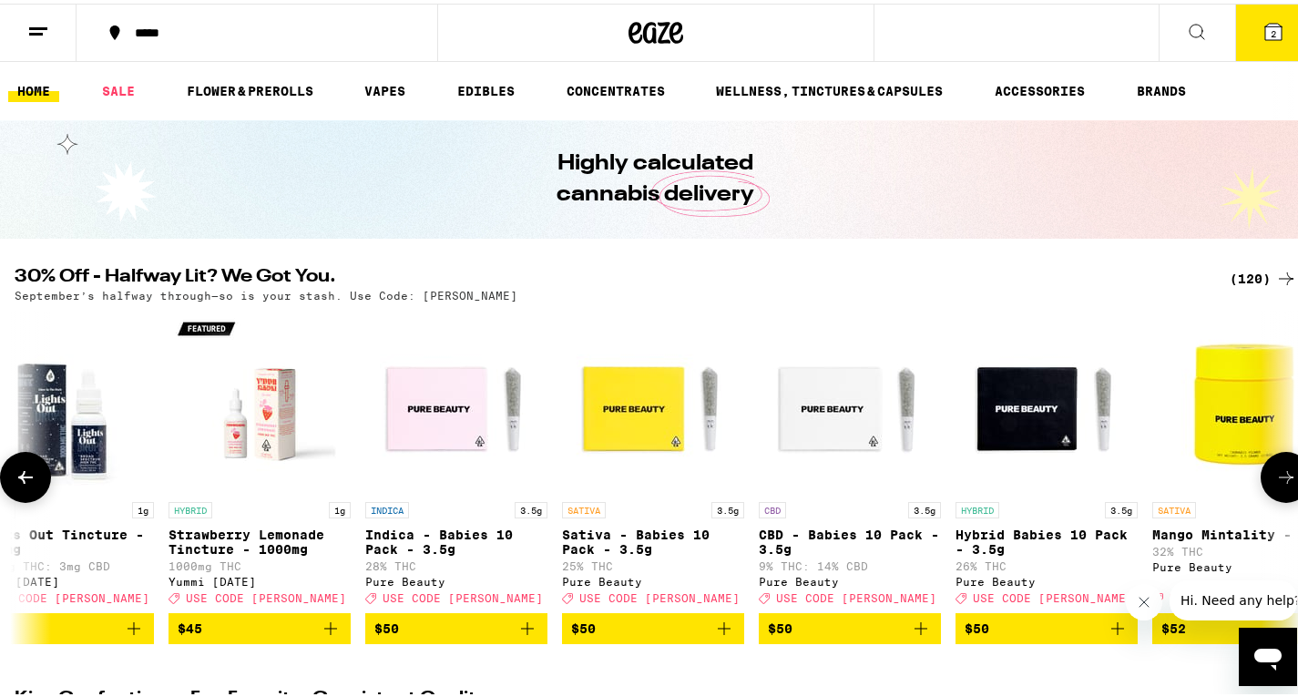
scroll to position [1, 0]
